Goal: Communication & Community: Ask a question

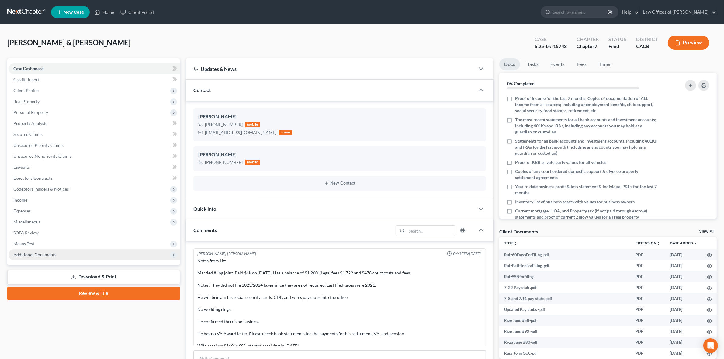
scroll to position [66, 0]
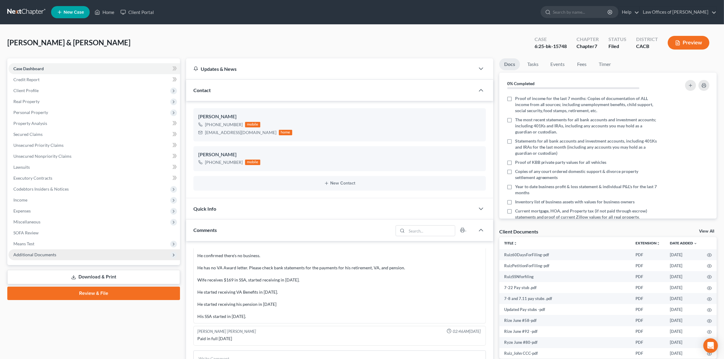
click at [44, 253] on span "Additional Documents" at bounding box center [34, 254] width 43 height 5
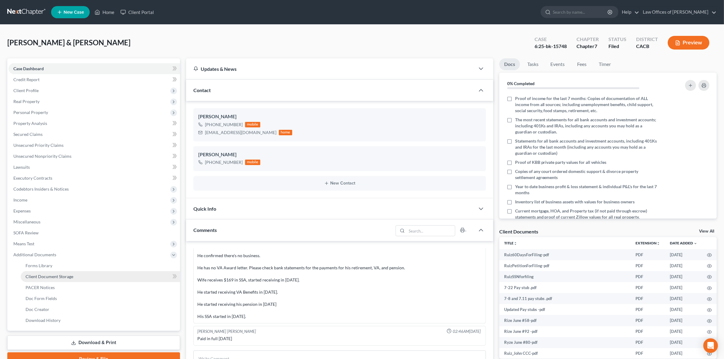
click at [65, 276] on span "Client Document Storage" at bounding box center [50, 276] width 48 height 5
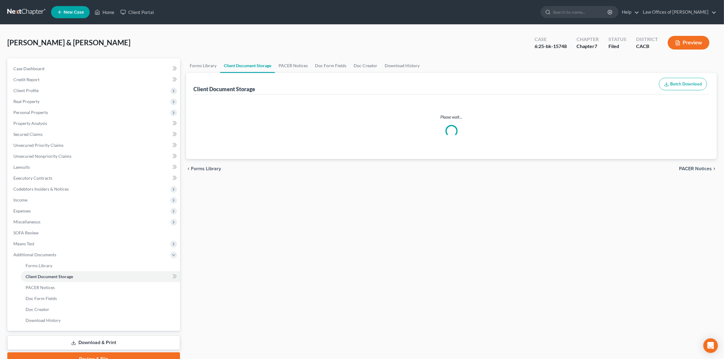
select select "30"
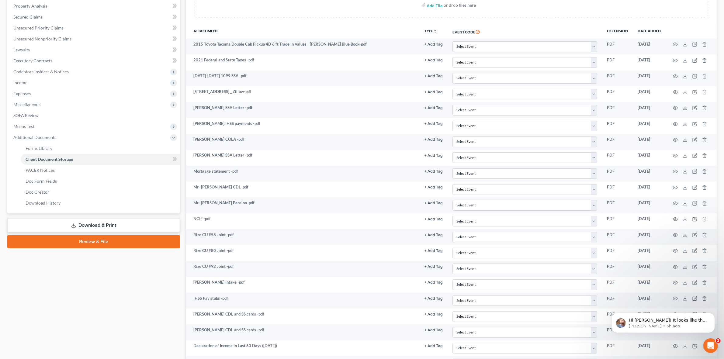
scroll to position [3, 0]
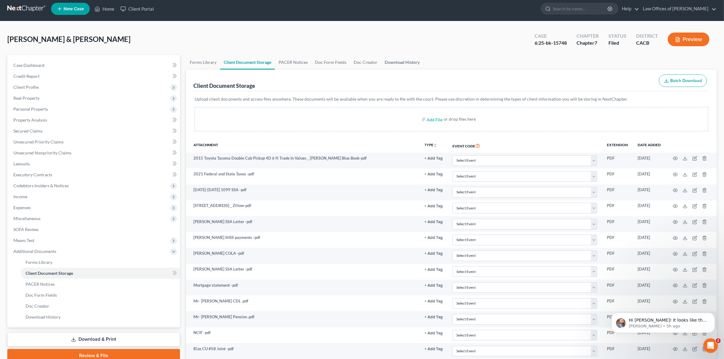
click at [403, 55] on link "Download History" at bounding box center [402, 62] width 42 height 15
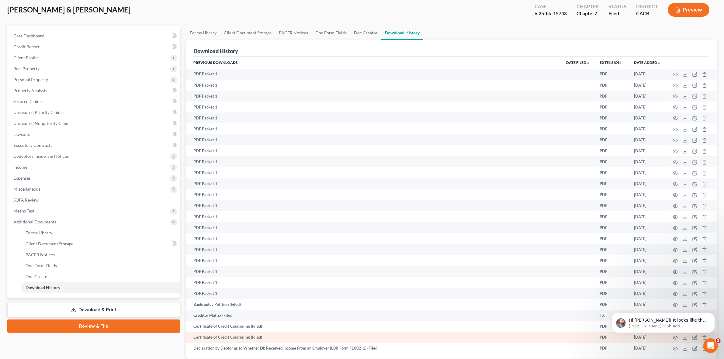
scroll to position [74, 0]
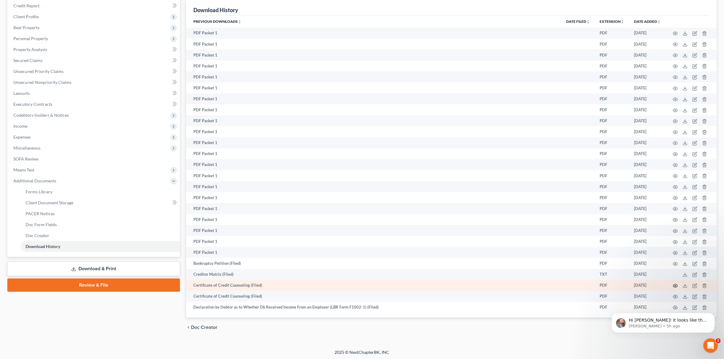
click at [675, 285] on circle "button" at bounding box center [675, 285] width 1 height 1
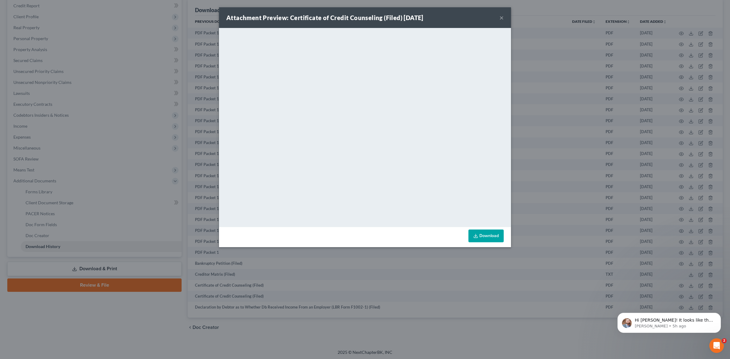
click at [502, 18] on button "×" at bounding box center [501, 17] width 4 height 7
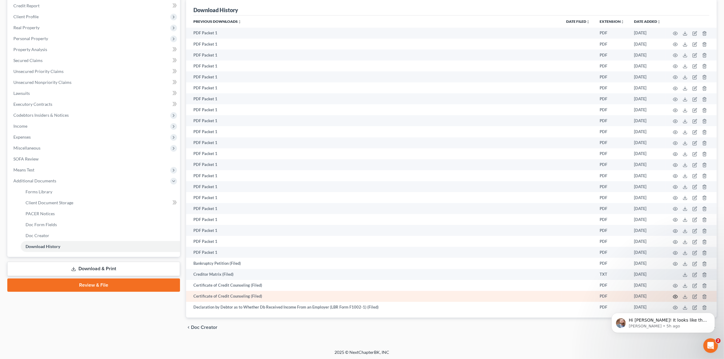
click at [675, 296] on circle "button" at bounding box center [675, 296] width 1 height 1
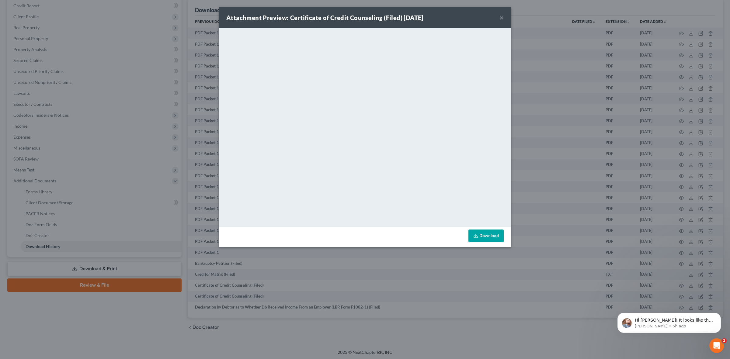
click at [501, 18] on button "×" at bounding box center [501, 17] width 4 height 7
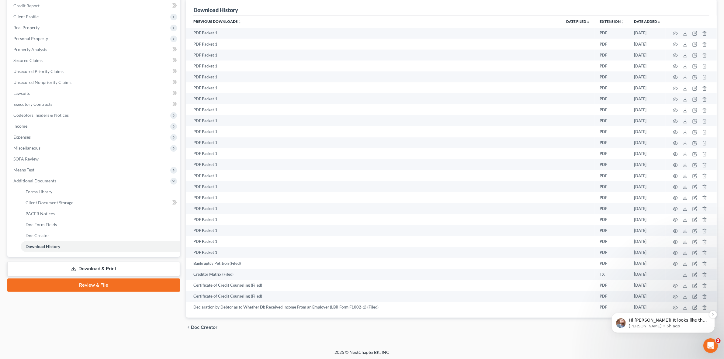
click at [654, 322] on p "Hi Yenlou! It looks like the issue was caused by a special Character in the Cre…" at bounding box center [668, 320] width 78 height 6
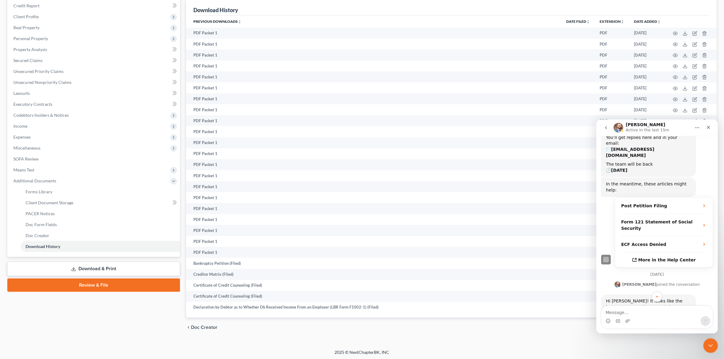
scroll to position [77, 0]
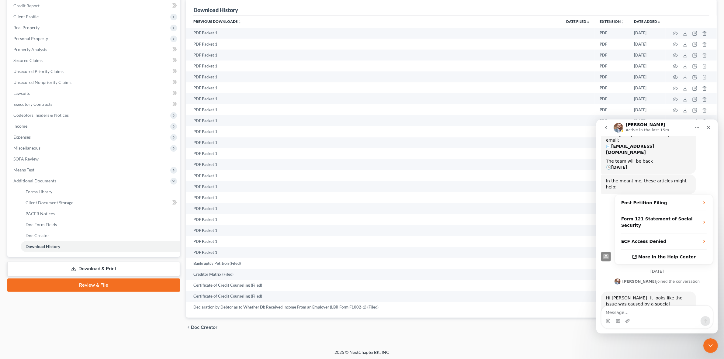
click at [640, 309] on textarea "Message…" at bounding box center [656, 311] width 111 height 10
click at [608, 310] on textarea "Hi, can you please if this is already fix?" at bounding box center [656, 311] width 111 height 10
click at [609, 314] on textarea "Hi, can you please if this is already fix?" at bounding box center [656, 311] width 111 height 10
click at [610, 314] on textarea "Hi, can you please if this is already fix?" at bounding box center [656, 311] width 111 height 10
click at [609, 311] on textarea "Hi, can you please if this is already fix?" at bounding box center [656, 311] width 111 height 10
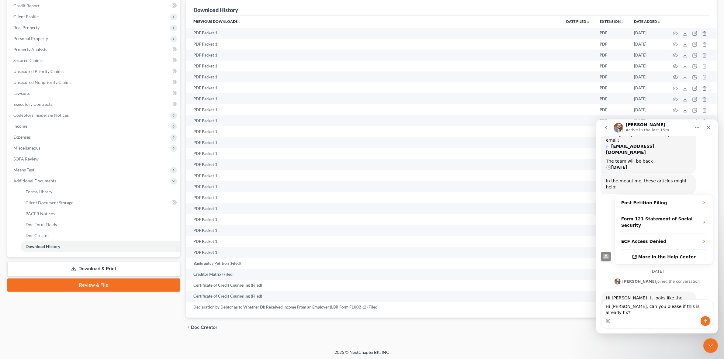
click at [651, 314] on textarea "Hi James, can you please if this is already fix?" at bounding box center [656, 308] width 111 height 16
click at [653, 312] on textarea "Hi James, can you please if this is already fix?" at bounding box center [656, 308] width 111 height 16
click at [651, 312] on textarea "Hi James, can you please if this is already fix?" at bounding box center [656, 308] width 111 height 16
click at [652, 312] on textarea "Hi James, can you please if this is already fix?" at bounding box center [656, 308] width 111 height 16
drag, startPoint x: 705, startPoint y: 310, endPoint x: 605, endPoint y: 311, distance: 99.5
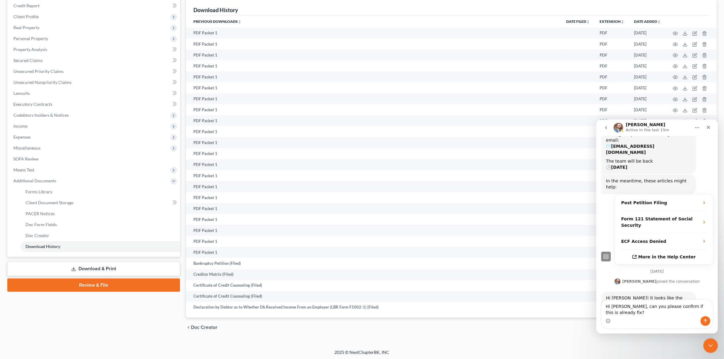
click at [605, 311] on textarea "Hi James, can you please confirm if this is already fix?" at bounding box center [656, 308] width 111 height 16
type textarea "Hi James, can you please confirm if this is already fix?"
click at [646, 307] on textarea "Hi James, can you please confirm if this is already fix?" at bounding box center [656, 308] width 111 height 16
drag, startPoint x: 605, startPoint y: 311, endPoint x: 1325, endPoint y: 427, distance: 728.7
click html "James Active in the last 15m Have a quick question or need help finding somethi…"
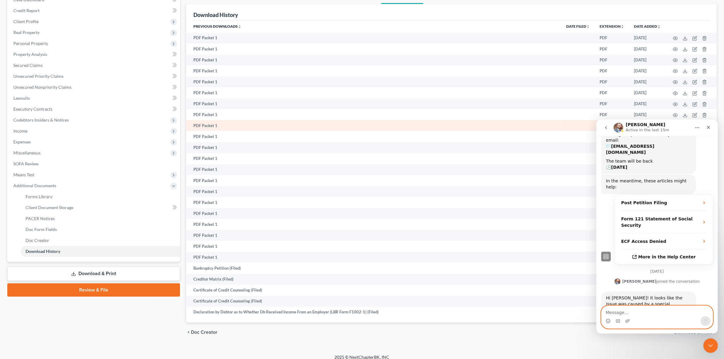
scroll to position [74, 0]
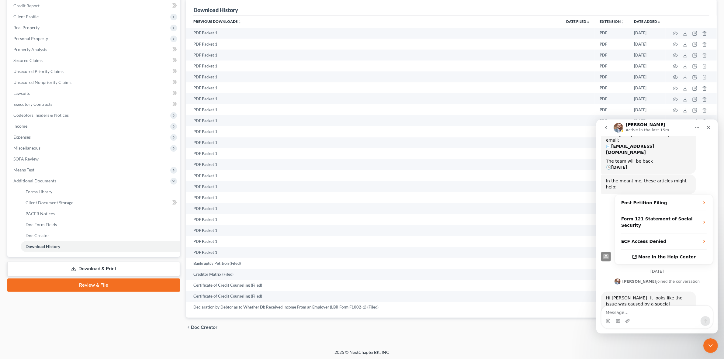
click at [606, 130] on button "go back" at bounding box center [606, 128] width 12 height 12
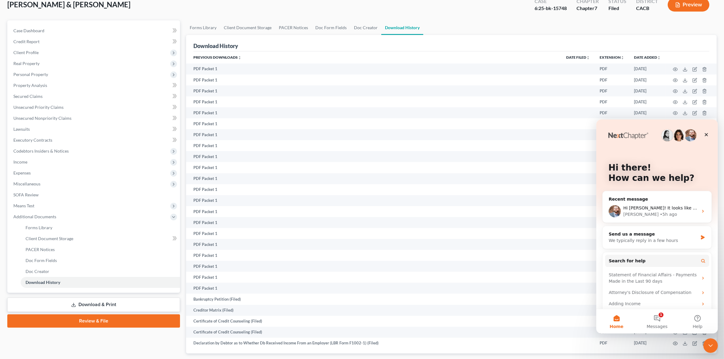
scroll to position [0, 0]
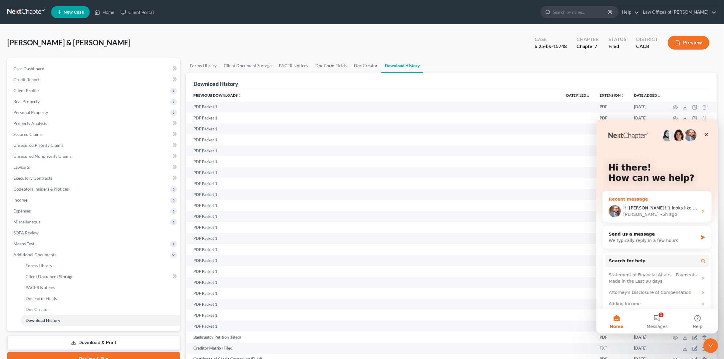
click at [660, 214] on div "• 5h ago" at bounding box center [668, 214] width 17 height 6
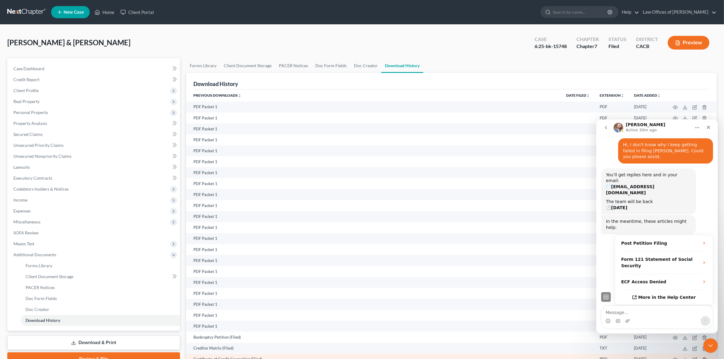
scroll to position [77, 0]
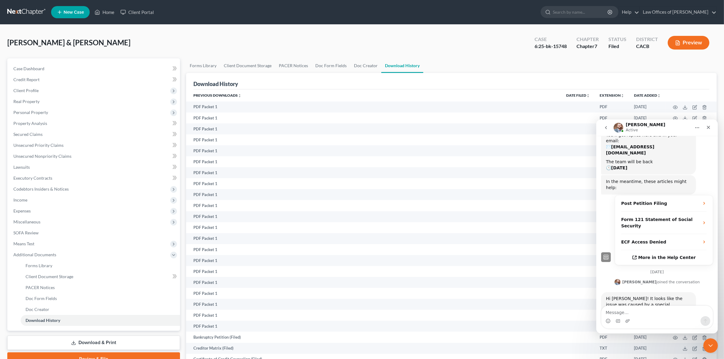
click at [22, 13] on link at bounding box center [26, 12] width 39 height 11
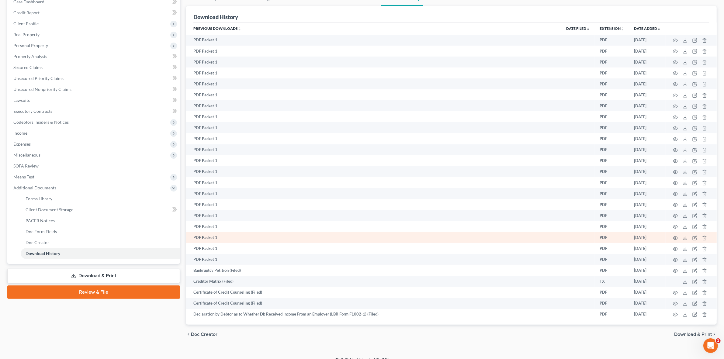
scroll to position [74, 0]
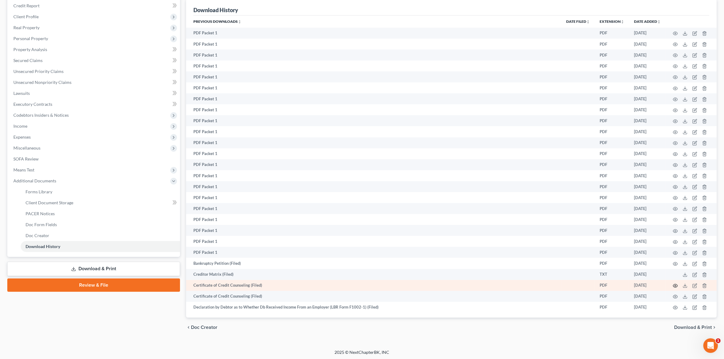
click at [676, 285] on circle "button" at bounding box center [675, 285] width 1 height 1
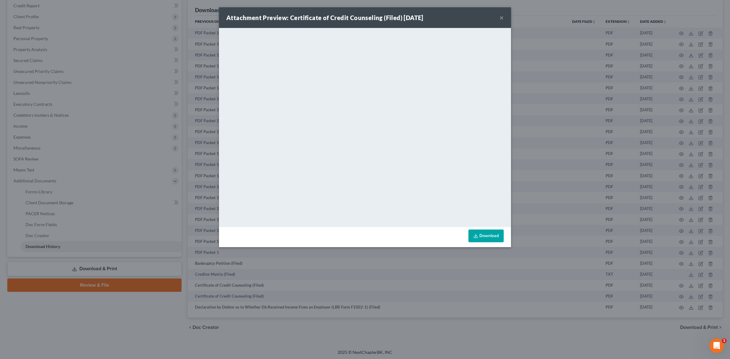
click at [502, 18] on button "×" at bounding box center [501, 17] width 4 height 7
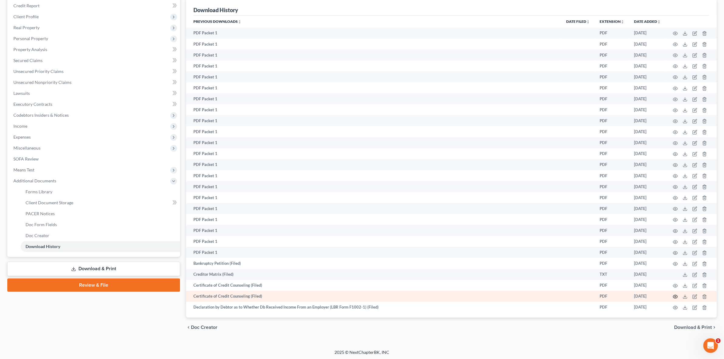
click at [675, 296] on icon "button" at bounding box center [675, 296] width 5 height 5
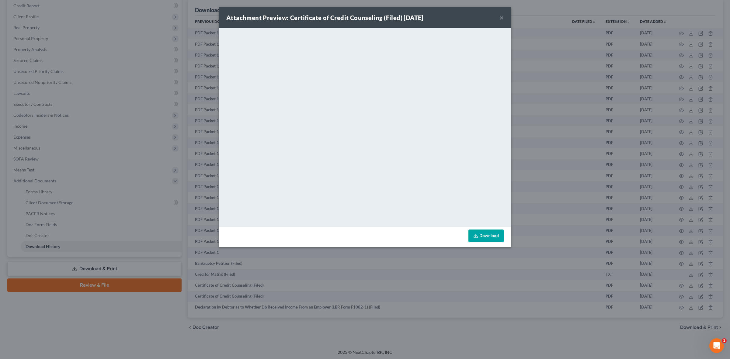
click at [501, 19] on button "×" at bounding box center [501, 17] width 4 height 7
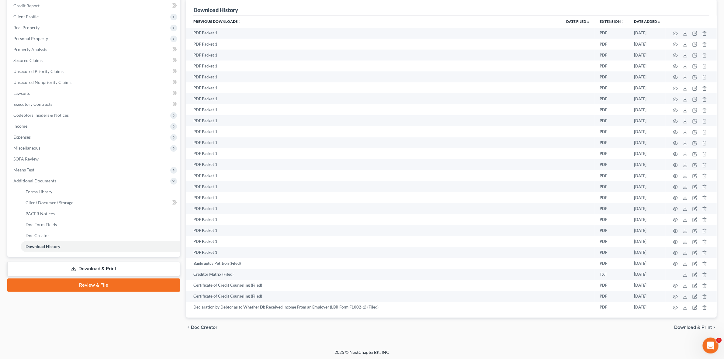
click at [714, 345] on icon "Open Intercom Messenger" at bounding box center [710, 345] width 10 height 10
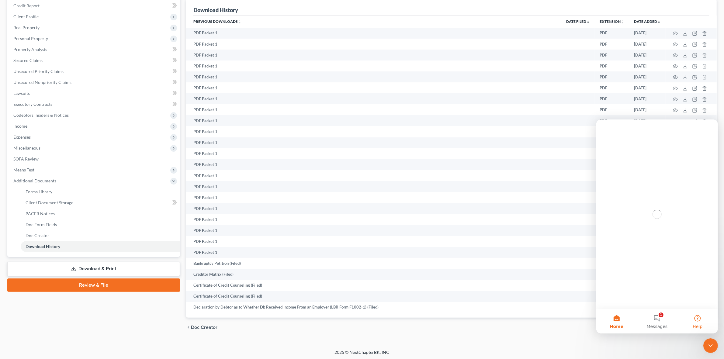
scroll to position [0, 0]
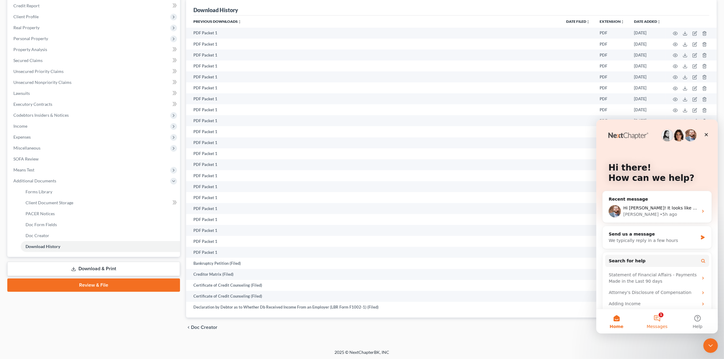
click at [661, 317] on button "1 Messages" at bounding box center [656, 321] width 40 height 24
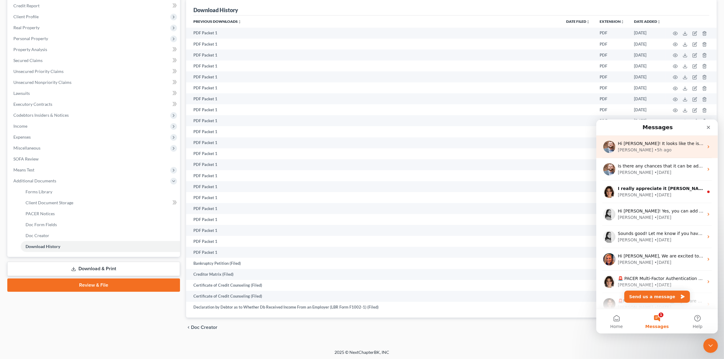
drag, startPoint x: 657, startPoint y: 148, endPoint x: 1325, endPoint y: 127, distance: 668.4
click at [657, 148] on div "James • 5h ago" at bounding box center [661, 150] width 86 height 6
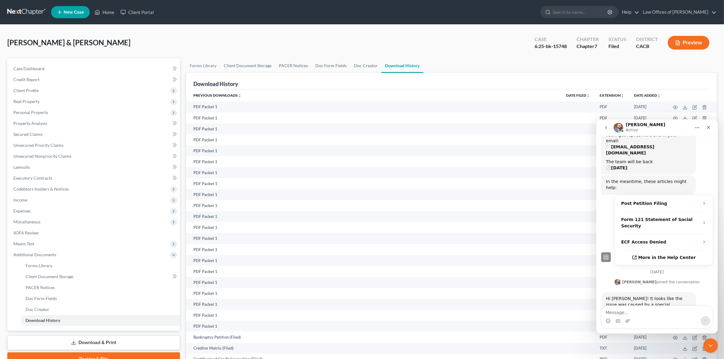
click at [28, 13] on link at bounding box center [26, 12] width 39 height 11
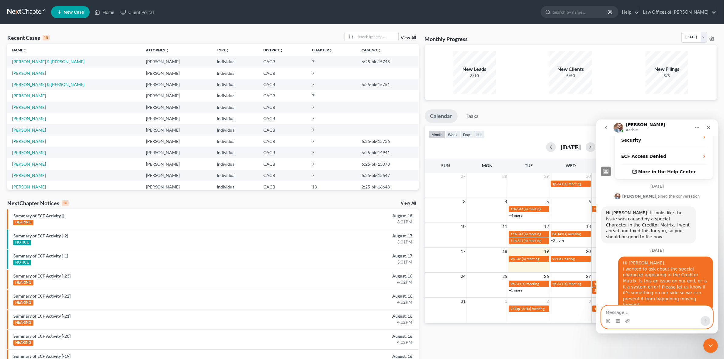
scroll to position [208, 0]
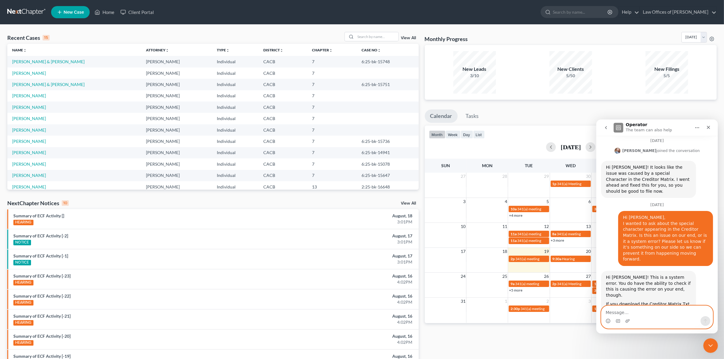
click at [639, 314] on textarea "Message…" at bounding box center [656, 311] width 111 height 10
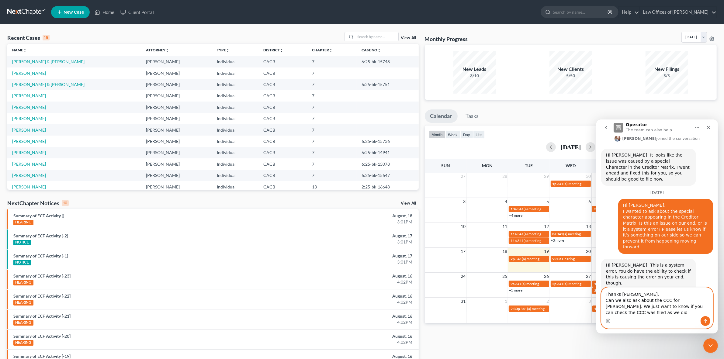
scroll to position [227, 0]
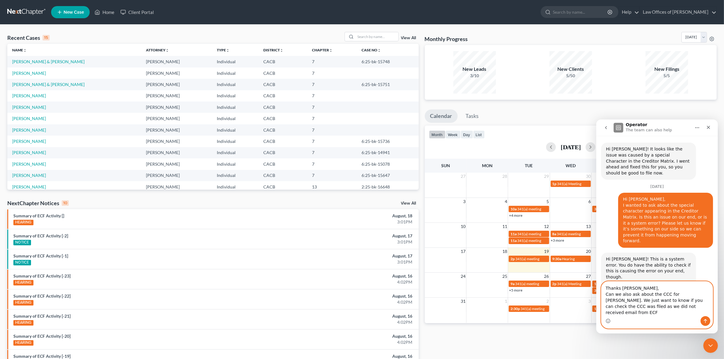
click at [621, 294] on textarea "Thanks James, Can we also ask about the CCC for Ruiz, Isabel. We just want to k…" at bounding box center [656, 298] width 111 height 35
paste textarea ", James. Can we also ask about the CCC for Isabel Ruiz? We just want to know if…"
type textarea "Thanks, James. Can we also ask about the CCC for Isabel Ruiz? We just want to k…"
click at [704, 318] on icon "Send a message…" at bounding box center [705, 320] width 5 height 5
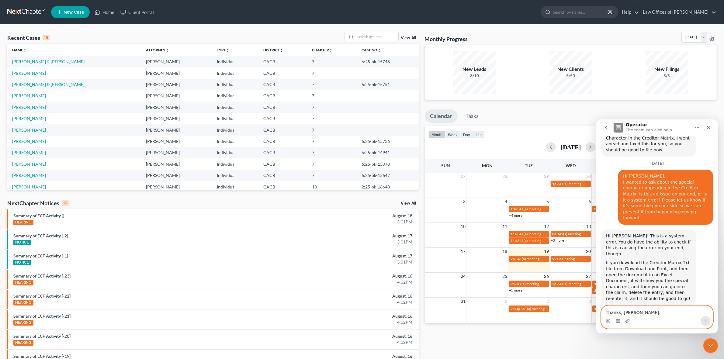
scroll to position [250, 0]
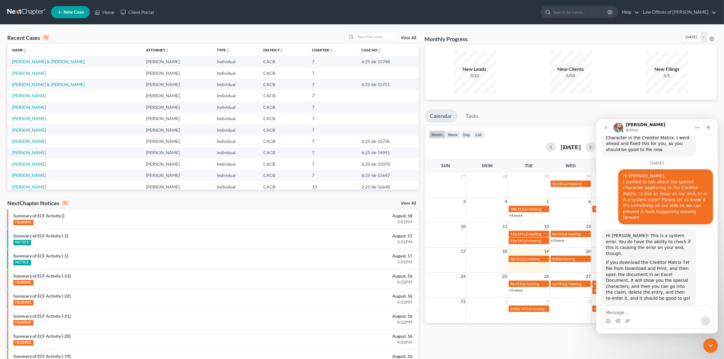
click at [606, 126] on icon "go back" at bounding box center [605, 127] width 5 height 5
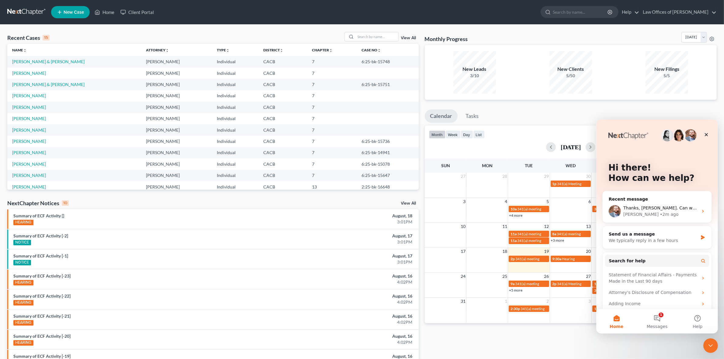
scroll to position [0, 0]
click at [659, 317] on button "1 Messages" at bounding box center [656, 321] width 40 height 24
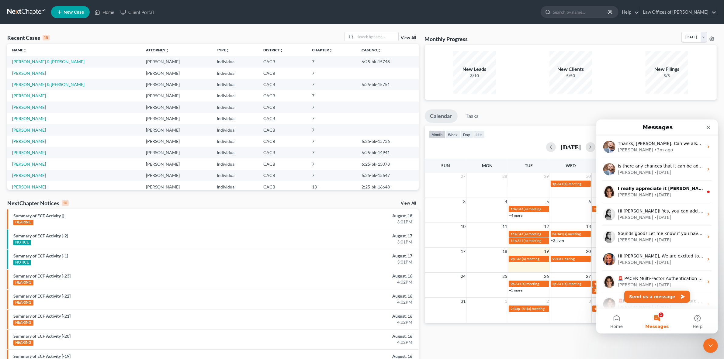
click at [659, 317] on button "1 Messages" at bounding box center [656, 321] width 40 height 24
click at [28, 95] on link "[PERSON_NAME]" at bounding box center [29, 95] width 34 height 5
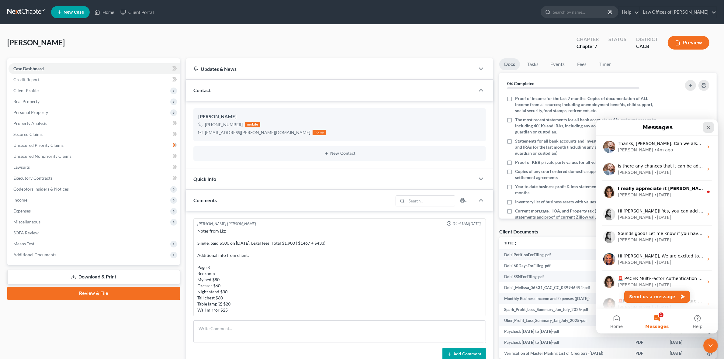
scroll to position [320, 0]
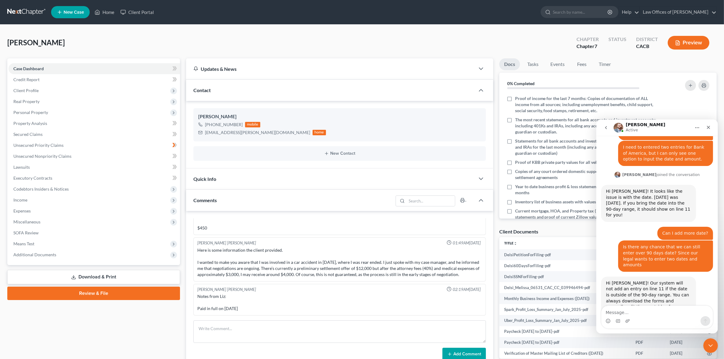
scroll to position [326, 0]
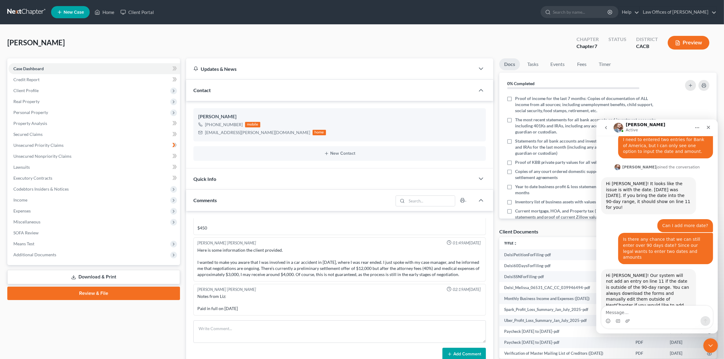
click at [604, 127] on icon "go back" at bounding box center [605, 127] width 5 height 5
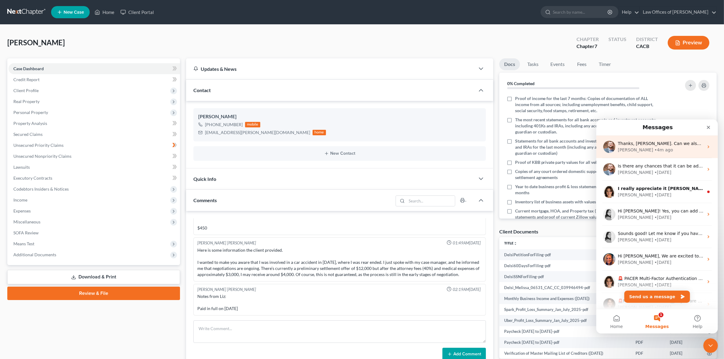
scroll to position [0, 0]
click at [660, 150] on div "James • 4m ago" at bounding box center [661, 150] width 86 height 6
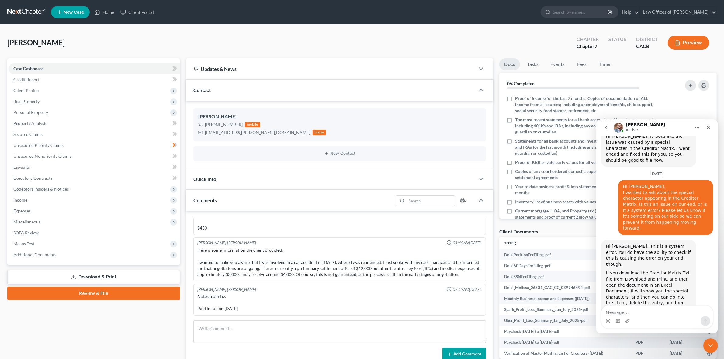
scroll to position [250, 0]
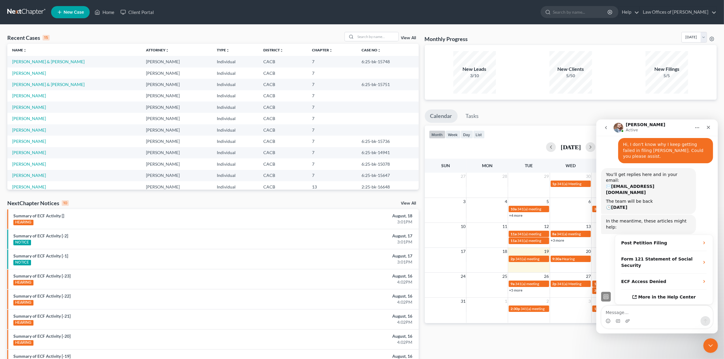
scroll to position [77, 0]
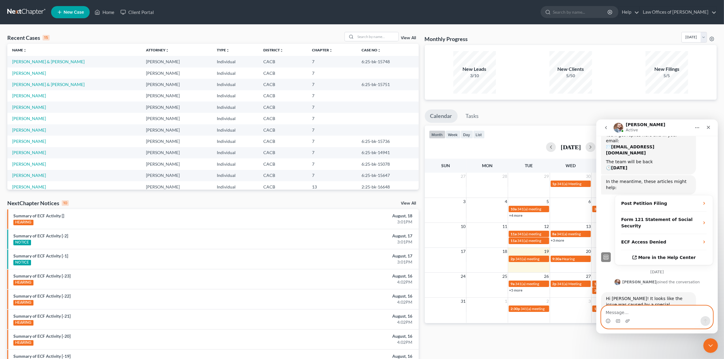
click at [619, 311] on textarea "Message…" at bounding box center [656, 311] width 111 height 10
paste textarea "Hi James, I wanted to ask about the special character appearing in the Creditor…"
type textarea "Hi James, I wanted to ask about the special character appearing in the Creditor…"
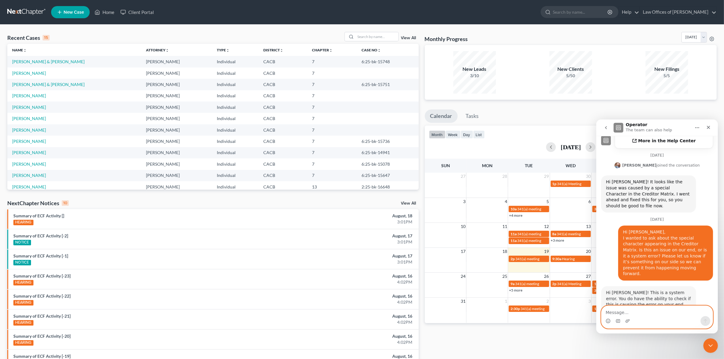
scroll to position [208, 0]
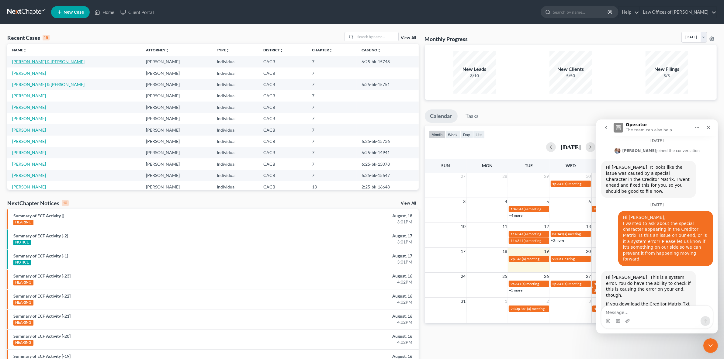
click at [42, 60] on link "[PERSON_NAME] & [PERSON_NAME]" at bounding box center [48, 61] width 72 height 5
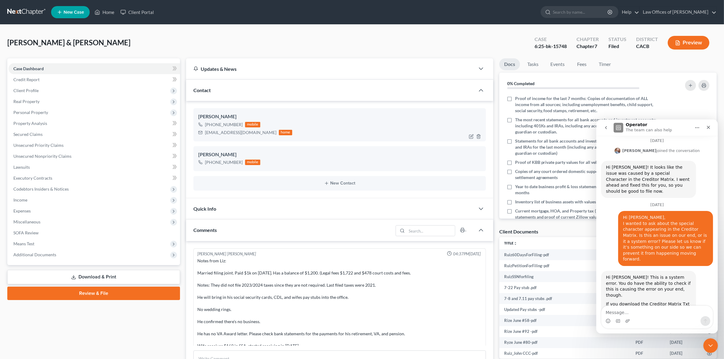
scroll to position [66, 0]
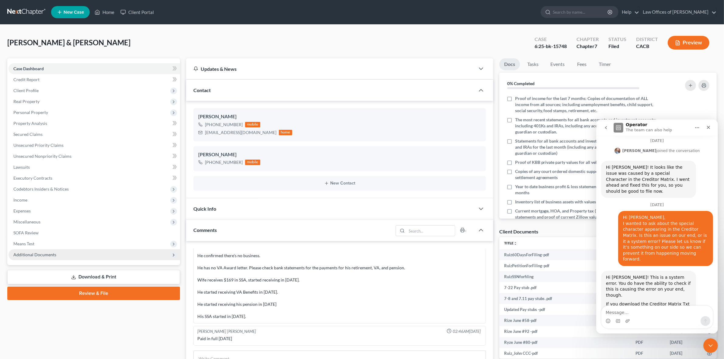
click at [39, 253] on span "Additional Documents" at bounding box center [34, 254] width 43 height 5
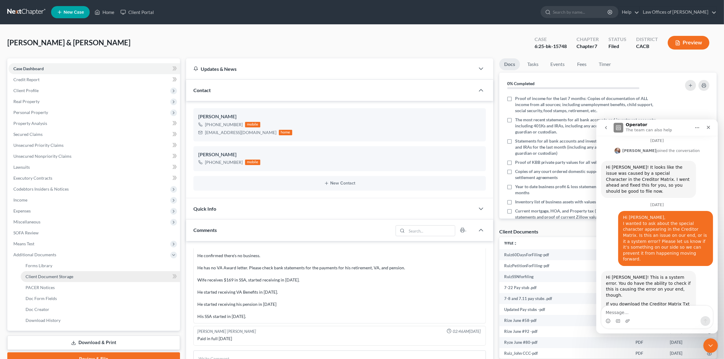
click at [56, 275] on span "Client Document Storage" at bounding box center [50, 276] width 48 height 5
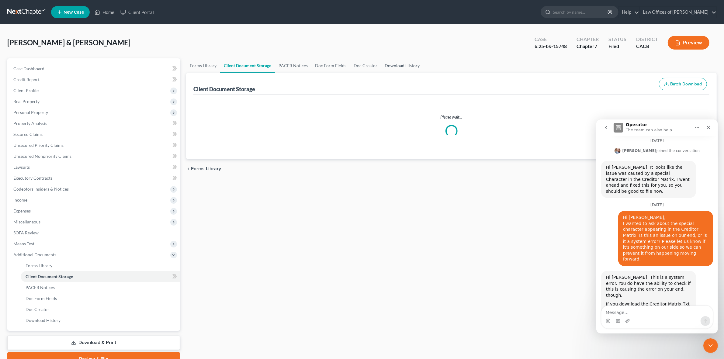
click at [411, 64] on link "Download History" at bounding box center [402, 65] width 42 height 15
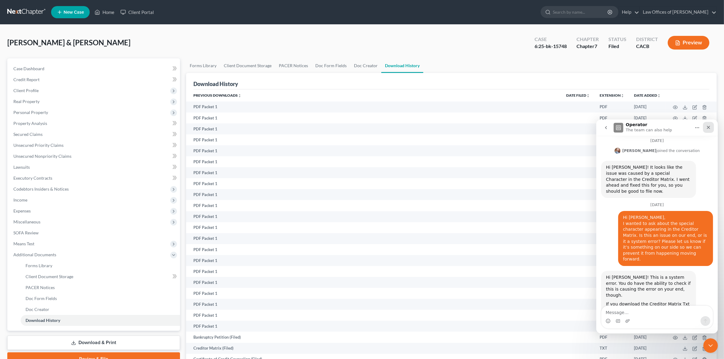
click at [710, 129] on icon "Close" at bounding box center [708, 127] width 5 height 5
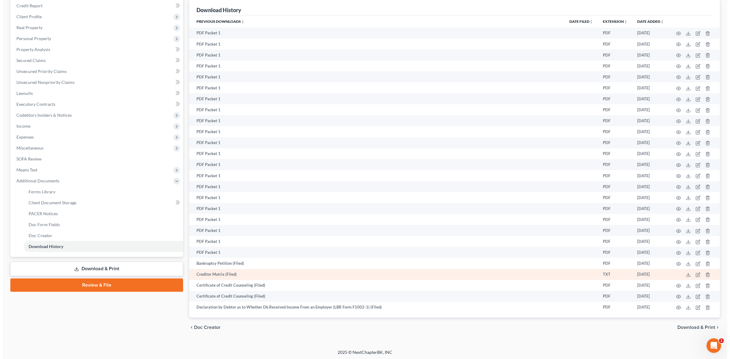
scroll to position [208, 0]
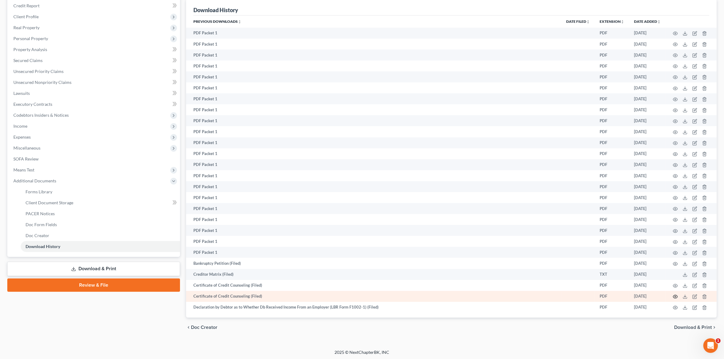
click at [676, 297] on icon "button" at bounding box center [675, 296] width 5 height 5
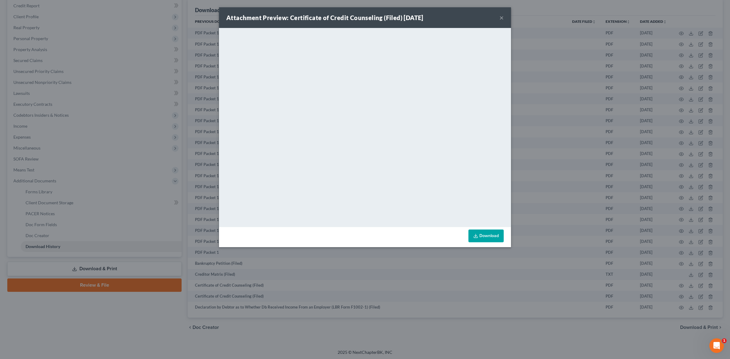
click at [501, 16] on button "×" at bounding box center [501, 17] width 4 height 7
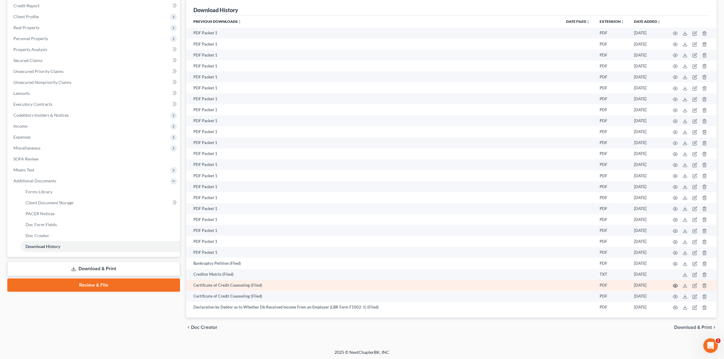
click at [674, 286] on icon "button" at bounding box center [675, 285] width 5 height 5
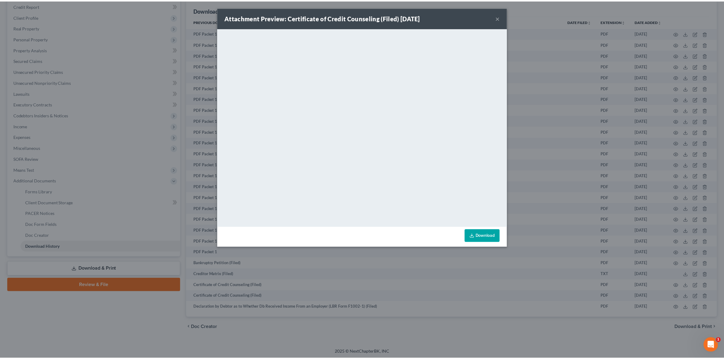
scroll to position [250, 0]
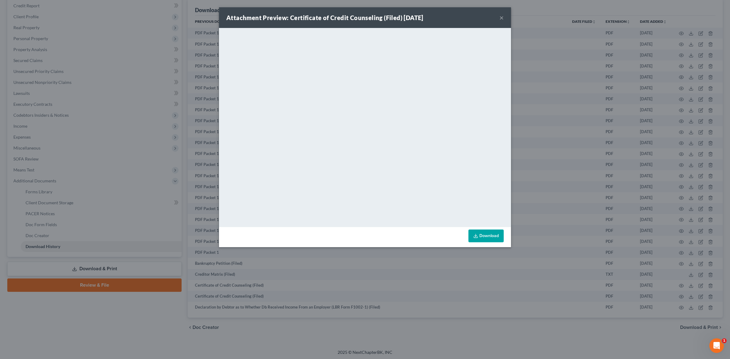
click at [501, 19] on button "×" at bounding box center [501, 17] width 4 height 7
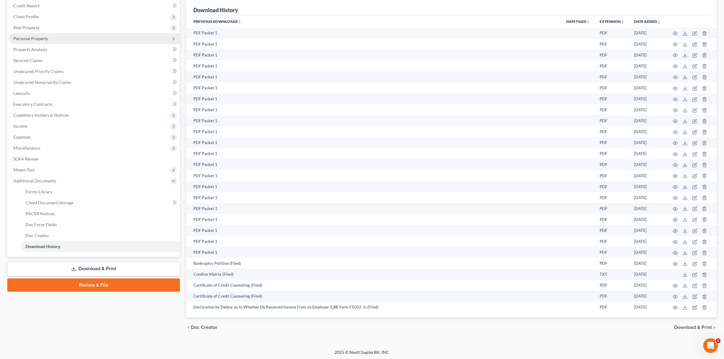
scroll to position [0, 0]
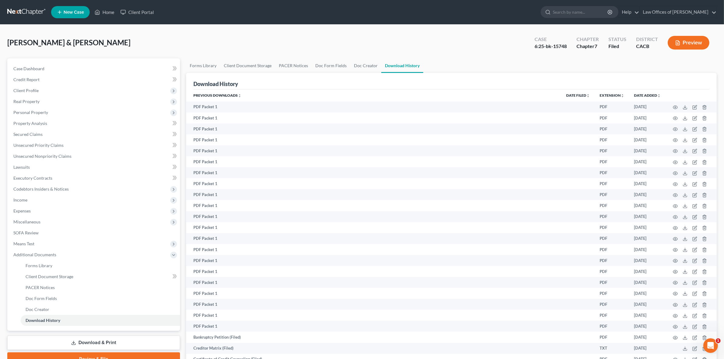
click at [28, 12] on link at bounding box center [26, 12] width 39 height 11
